Goal: Task Accomplishment & Management: Manage account settings

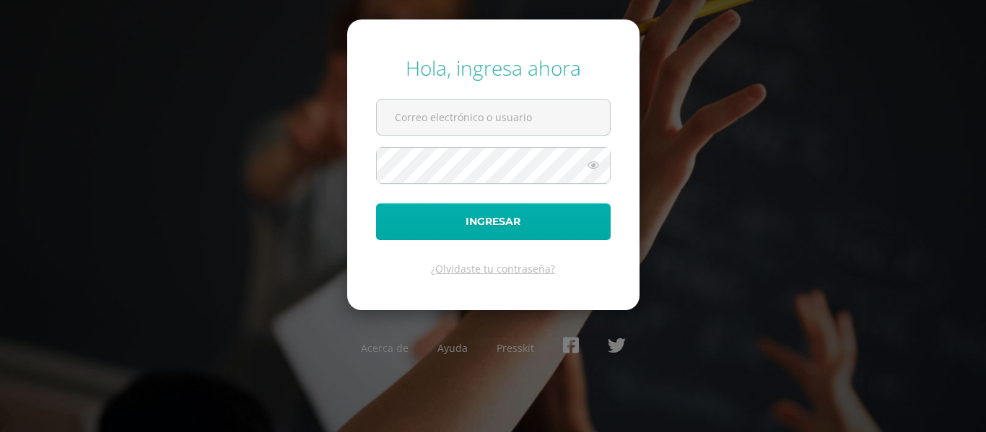
type input "[EMAIL_ADDRESS][DOMAIN_NAME]"
click at [485, 224] on button "Ingresar" at bounding box center [493, 222] width 235 height 37
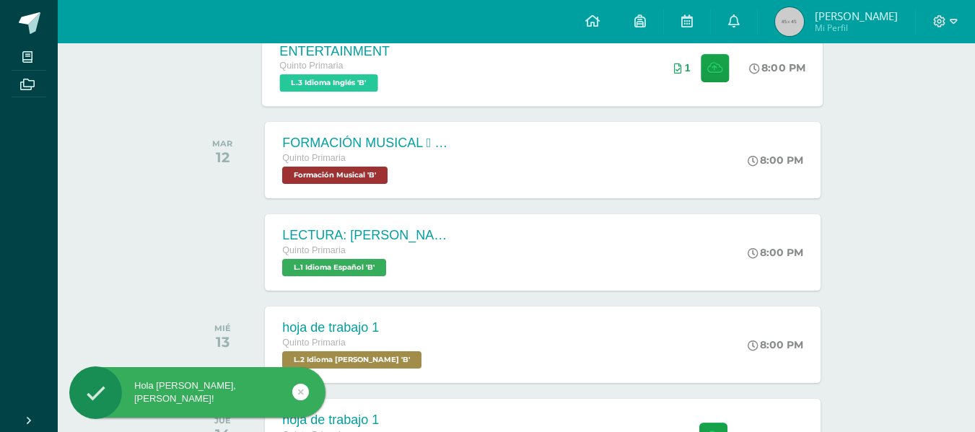
scroll to position [361, 0]
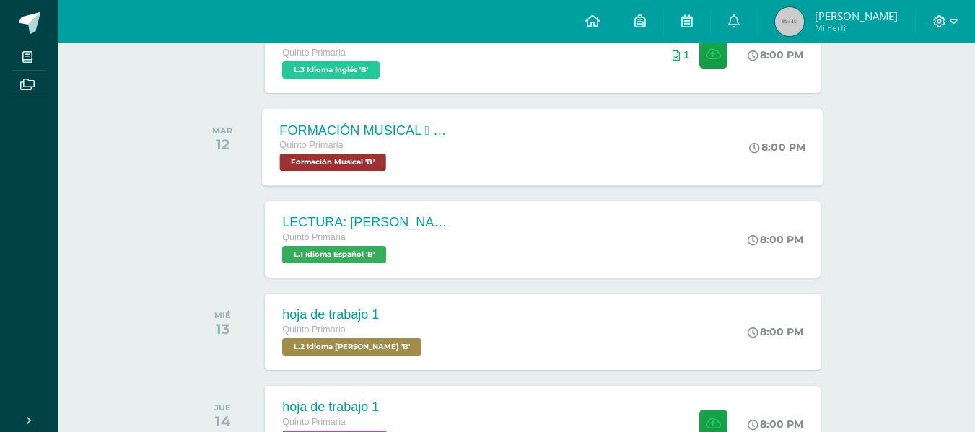
click at [346, 165] on span "Formación Musical 'B'" at bounding box center [333, 162] width 106 height 17
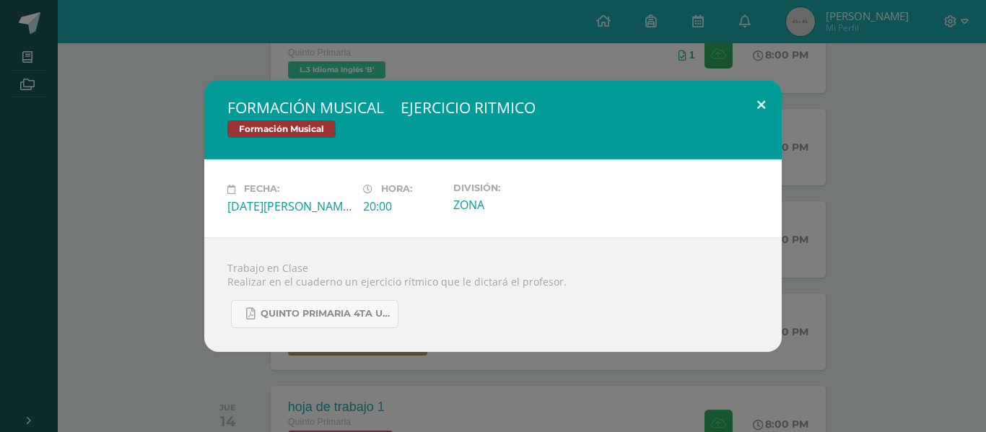
click at [764, 99] on button at bounding box center [761, 104] width 41 height 49
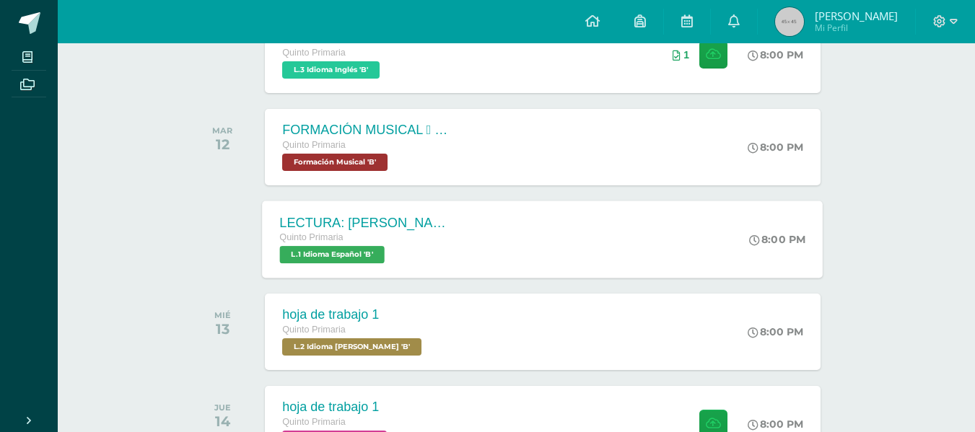
click at [338, 255] on span "L.1 Idioma Español 'B'" at bounding box center [332, 254] width 105 height 17
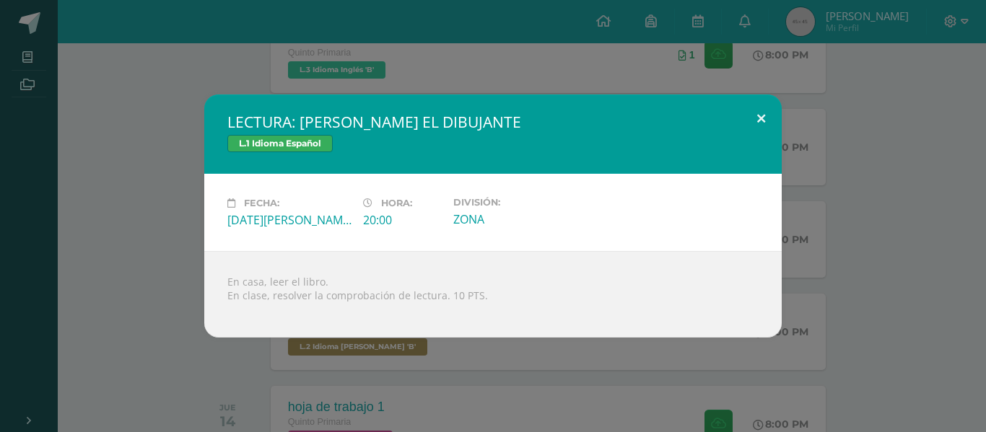
click at [764, 123] on button at bounding box center [761, 119] width 41 height 49
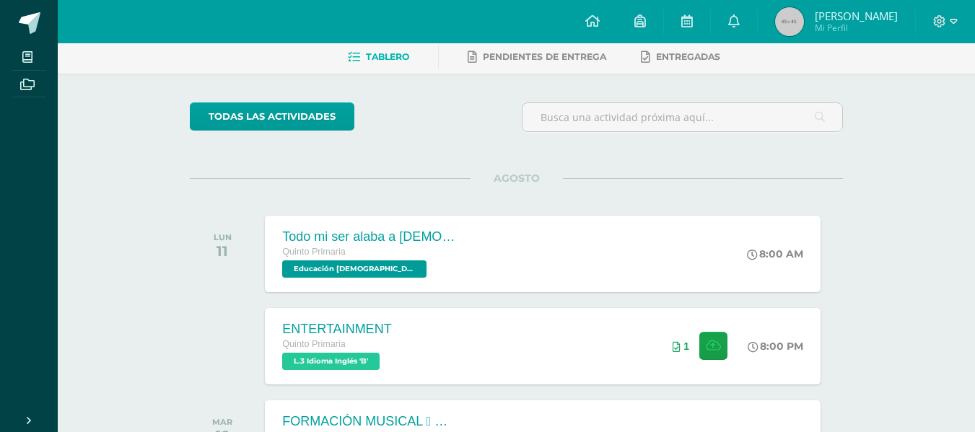
scroll to position [0, 0]
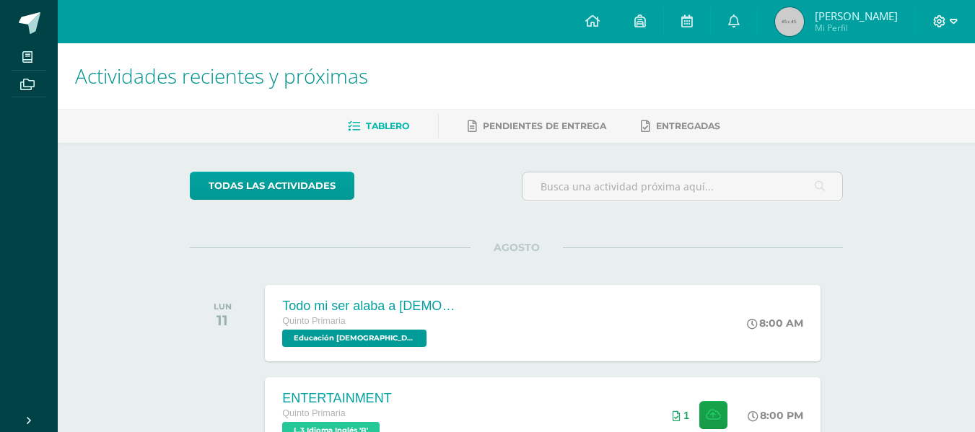
click at [950, 23] on icon at bounding box center [954, 21] width 8 height 13
click at [898, 98] on span "Cerrar sesión" at bounding box center [908, 99] width 65 height 14
